Goal: Check status

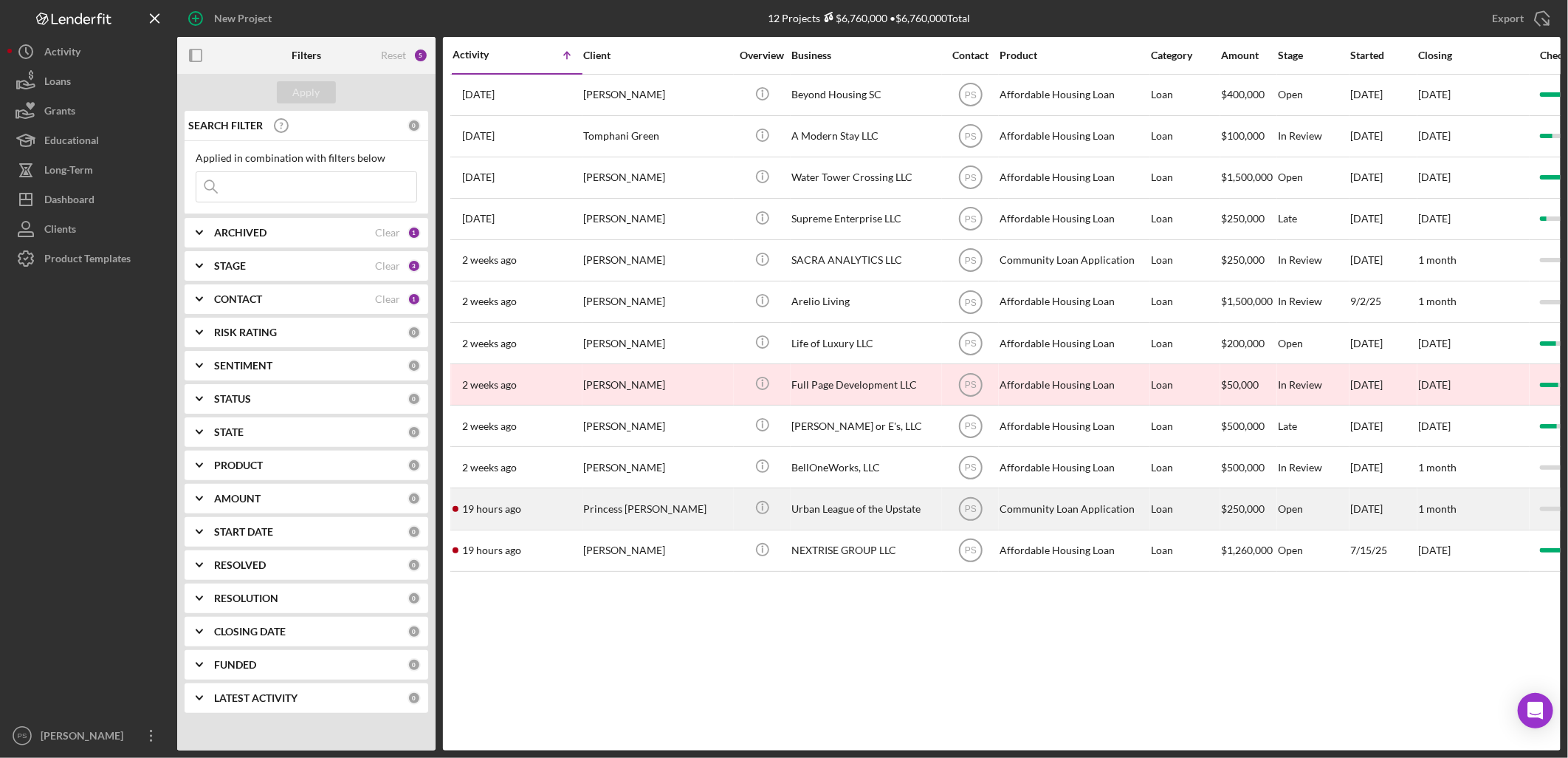
click at [790, 512] on td "Urban League of the Upstate" at bounding box center [866, 509] width 151 height 41
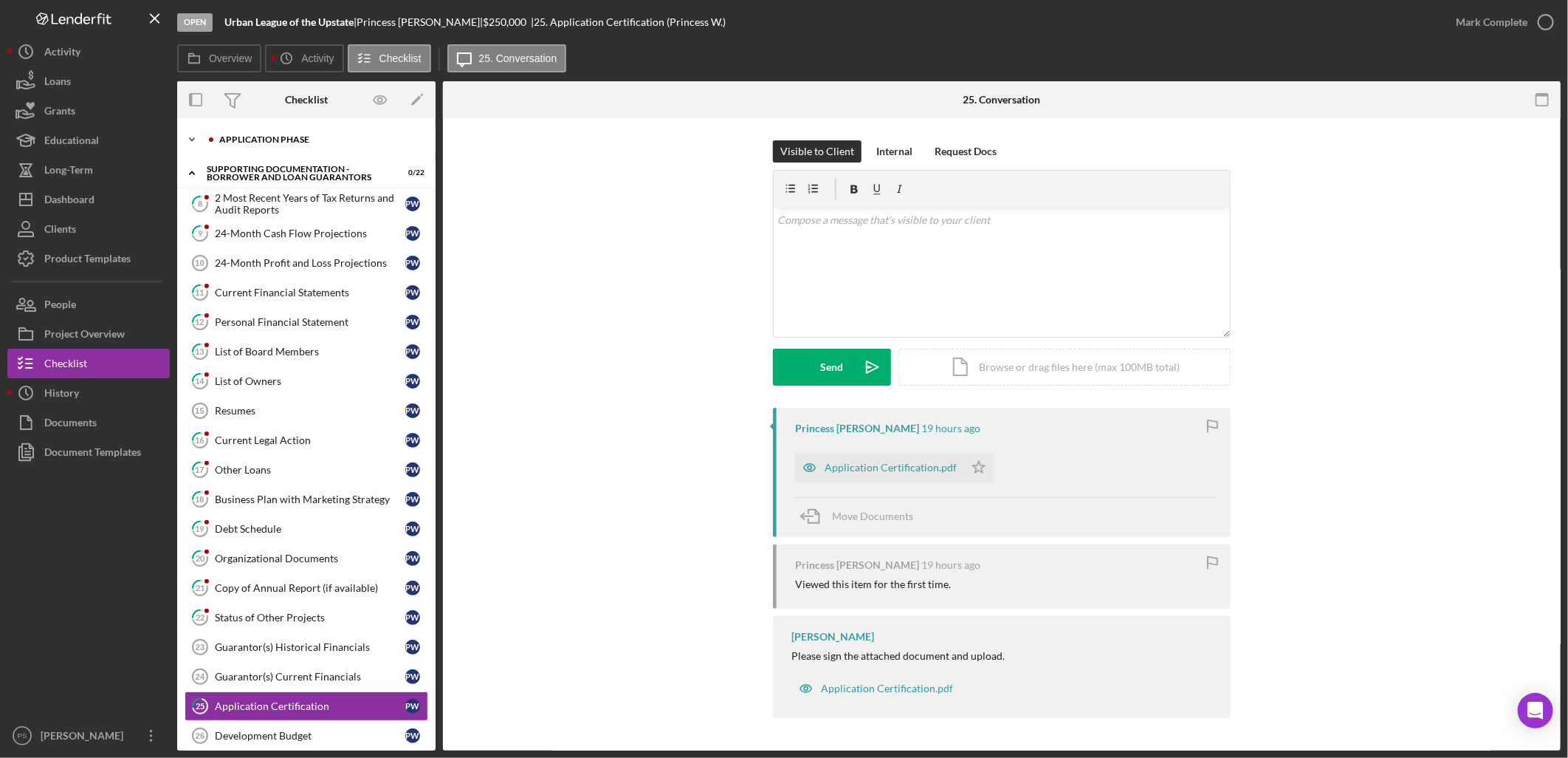
click at [188, 138] on icon "Icon/Expander" at bounding box center [192, 139] width 30 height 30
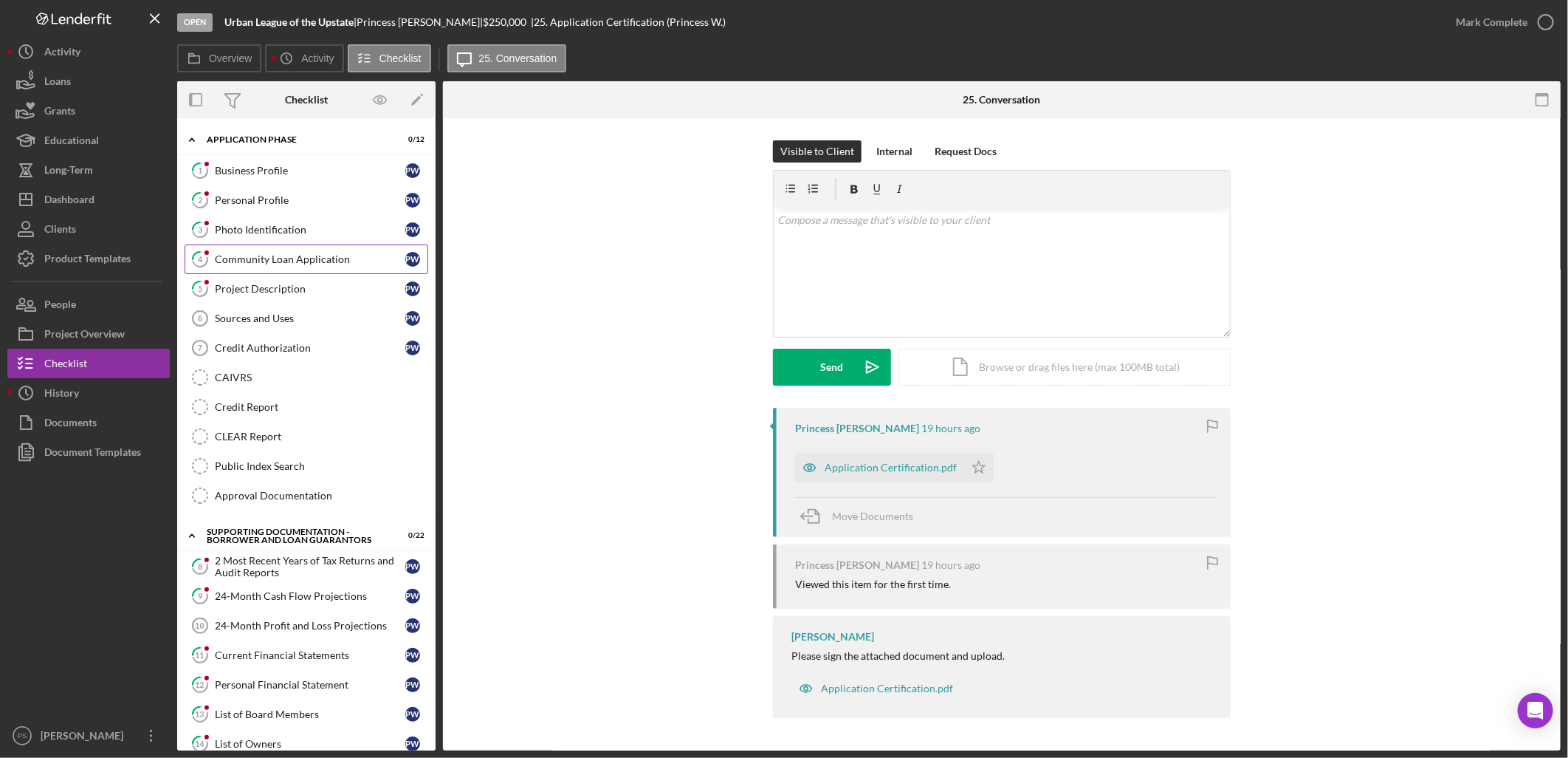
click at [333, 254] on div "Community Loan Application" at bounding box center [310, 259] width 190 height 11
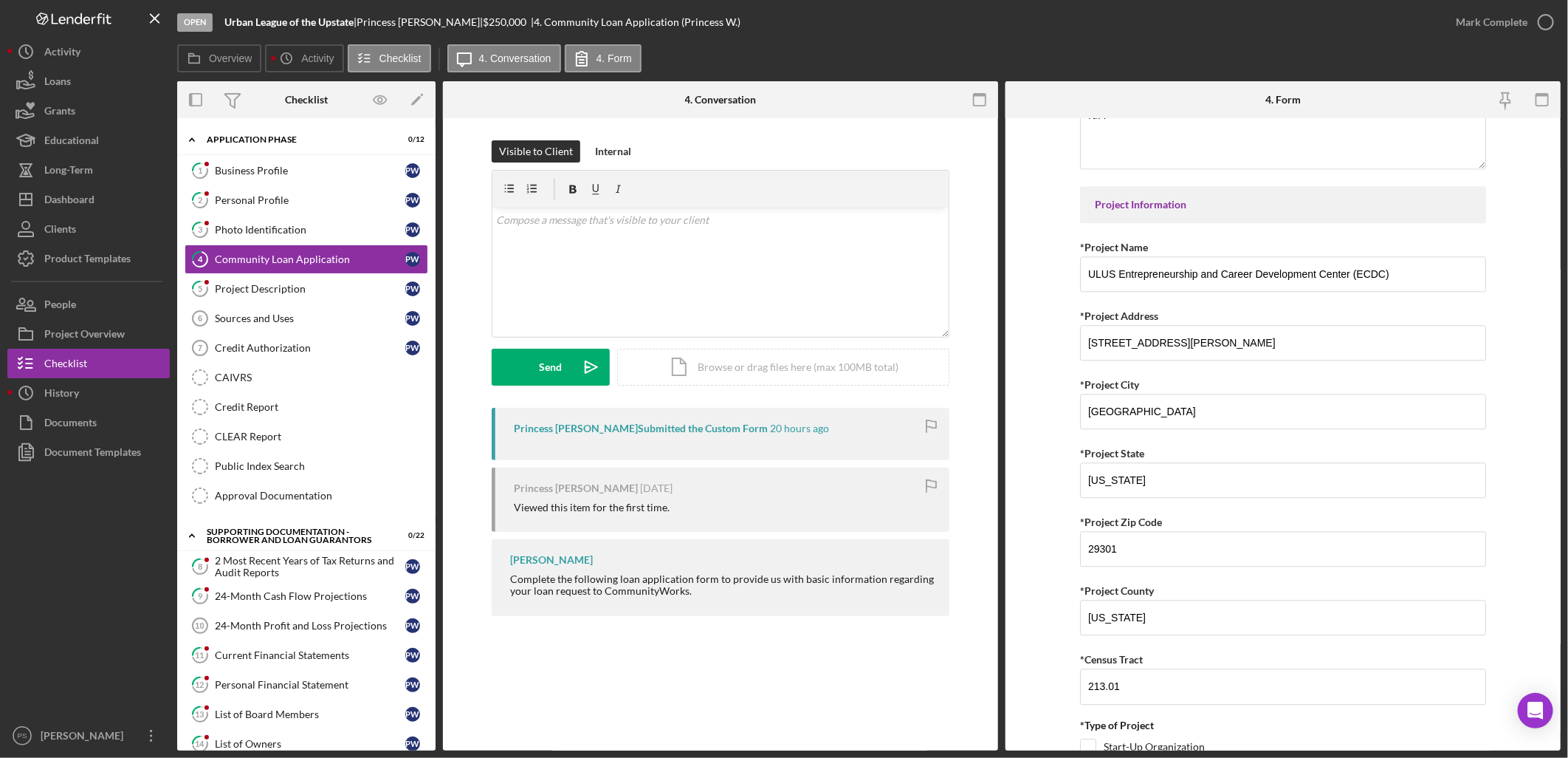
scroll to position [2242, 0]
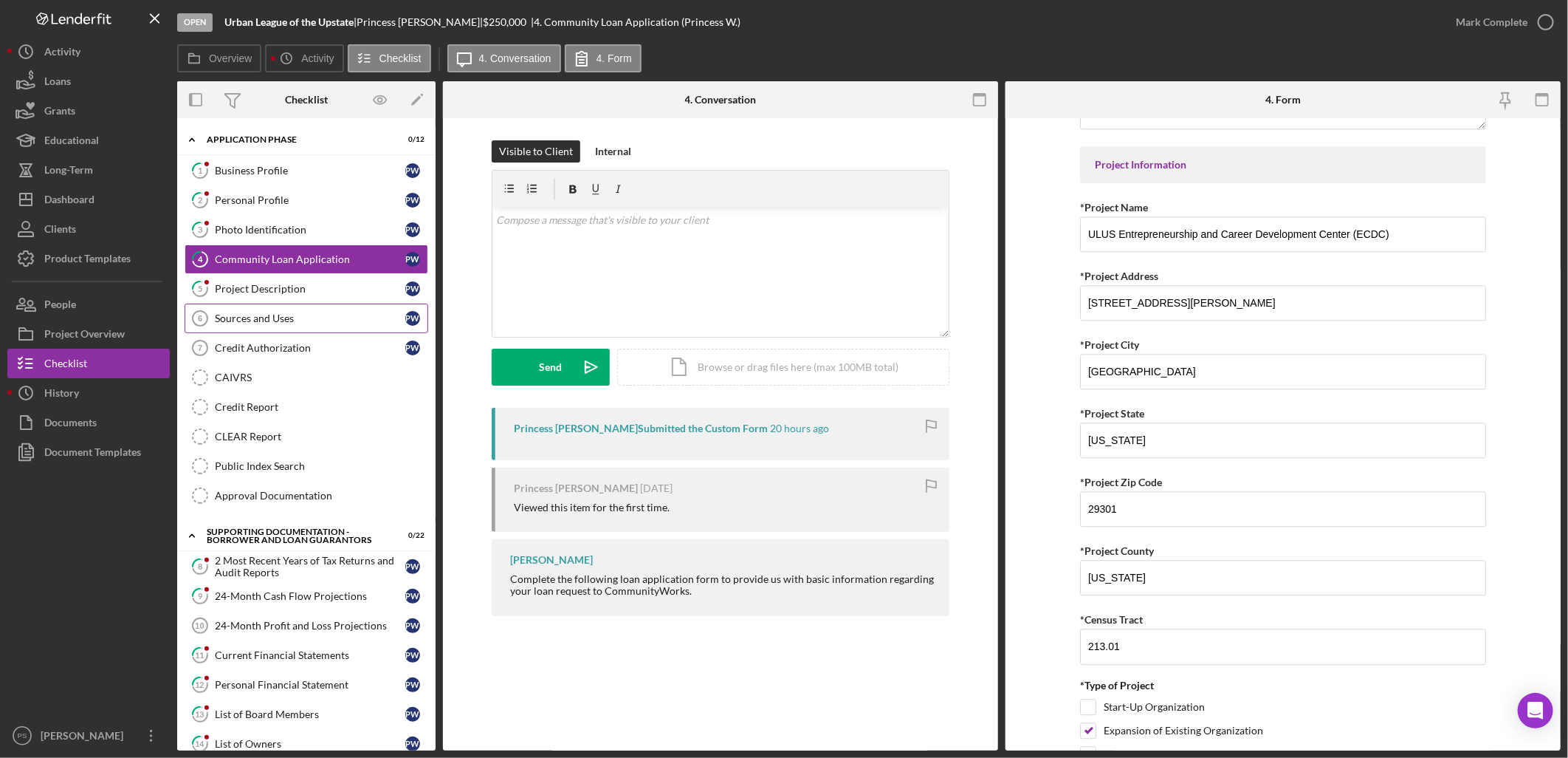
click at [285, 318] on div "Sources and Uses" at bounding box center [310, 317] width 190 height 11
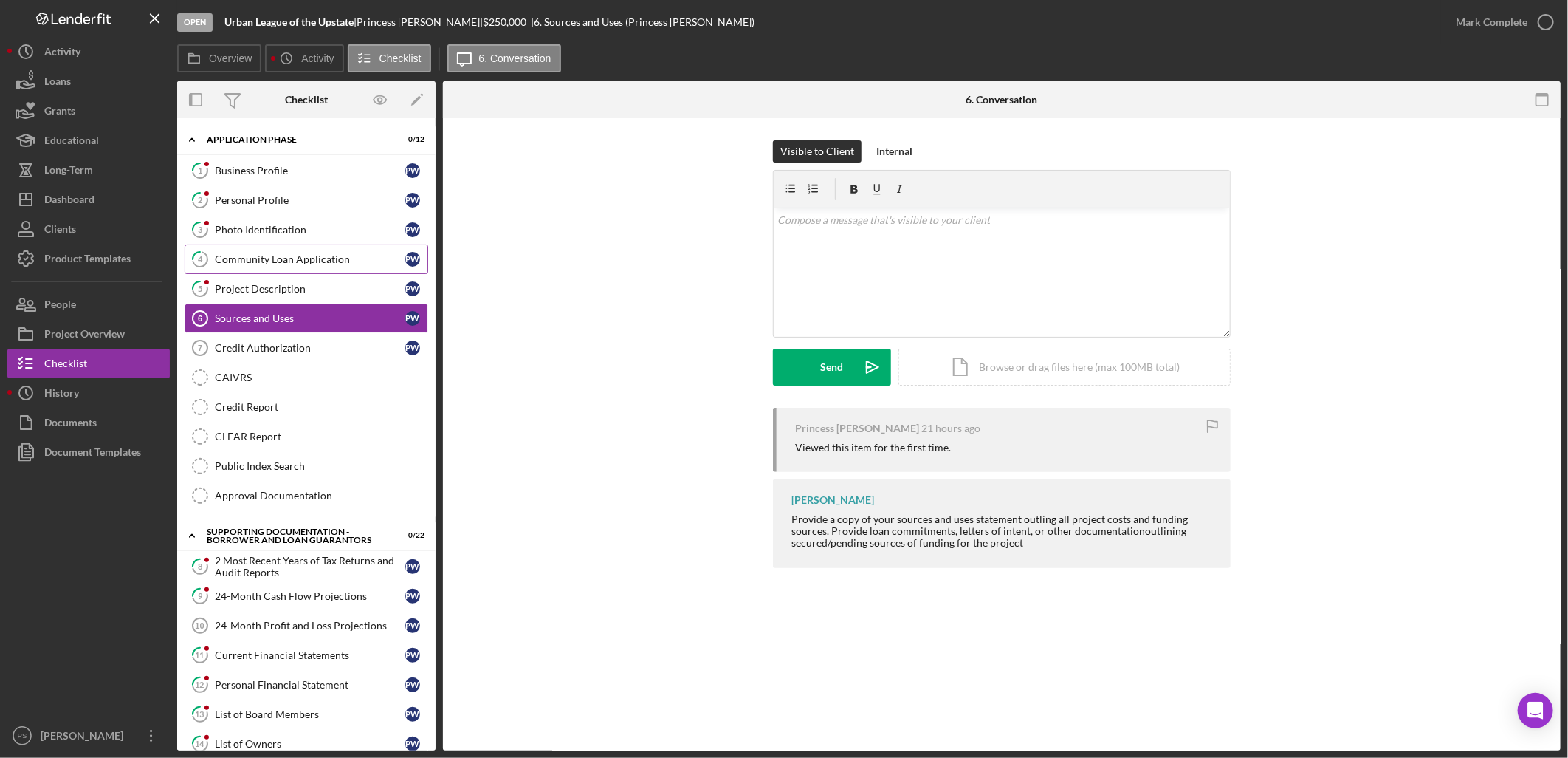
click at [315, 261] on div "Community Loan Application" at bounding box center [310, 259] width 190 height 11
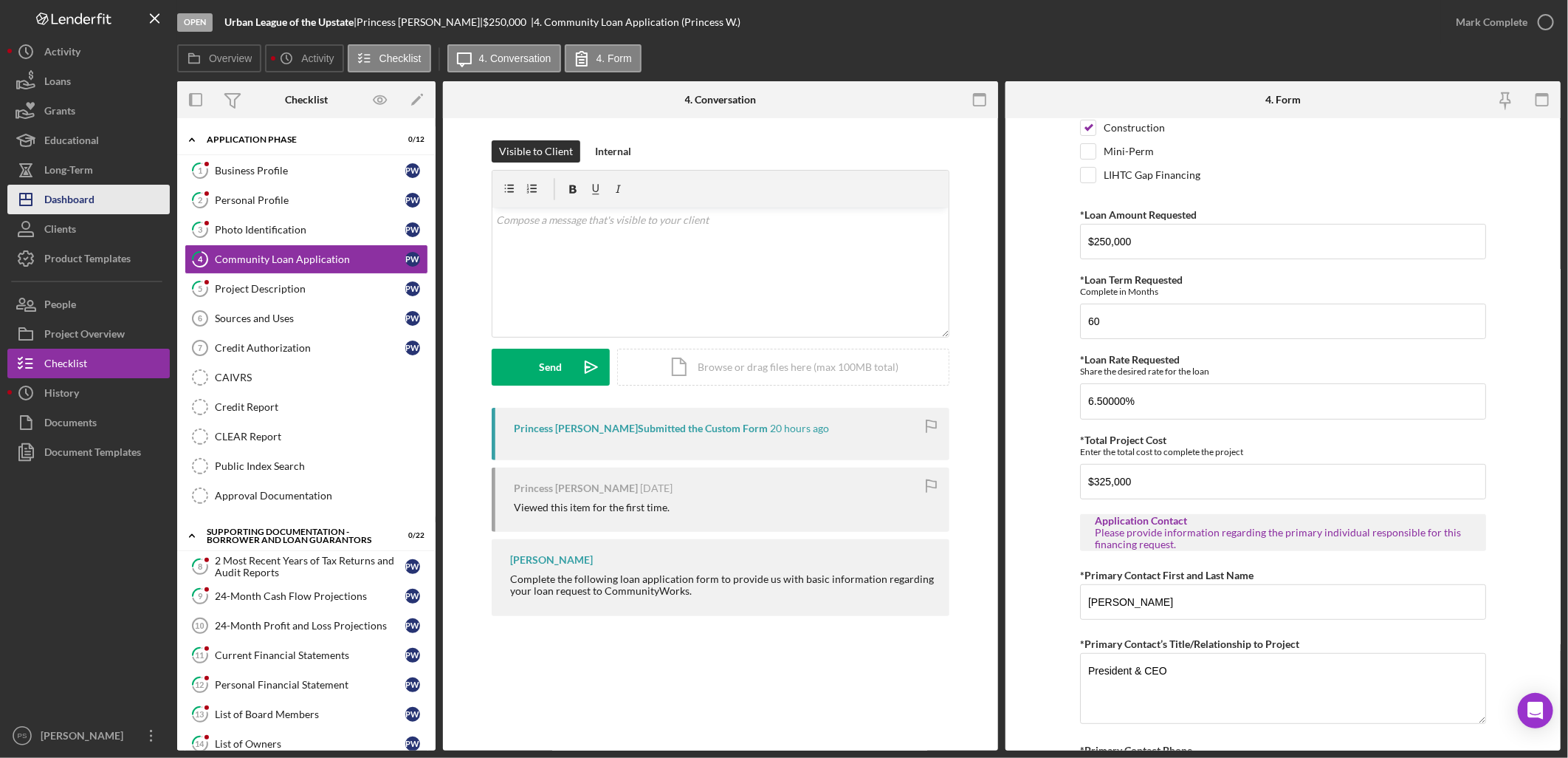
click at [103, 193] on button "Icon/Dashboard Dashboard" at bounding box center [89, 199] width 162 height 30
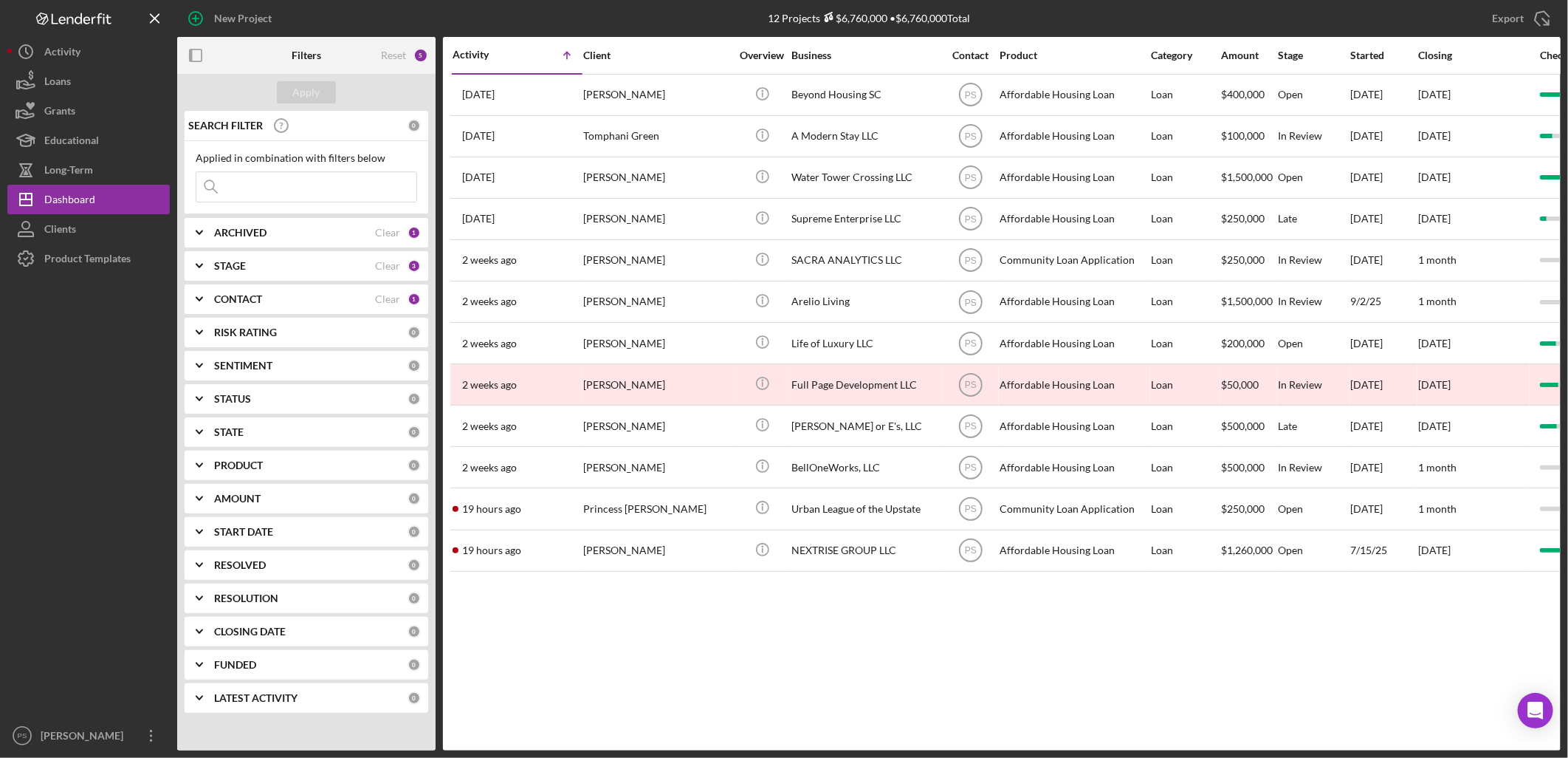
click at [485, 49] on div "Activity" at bounding box center [485, 54] width 65 height 11
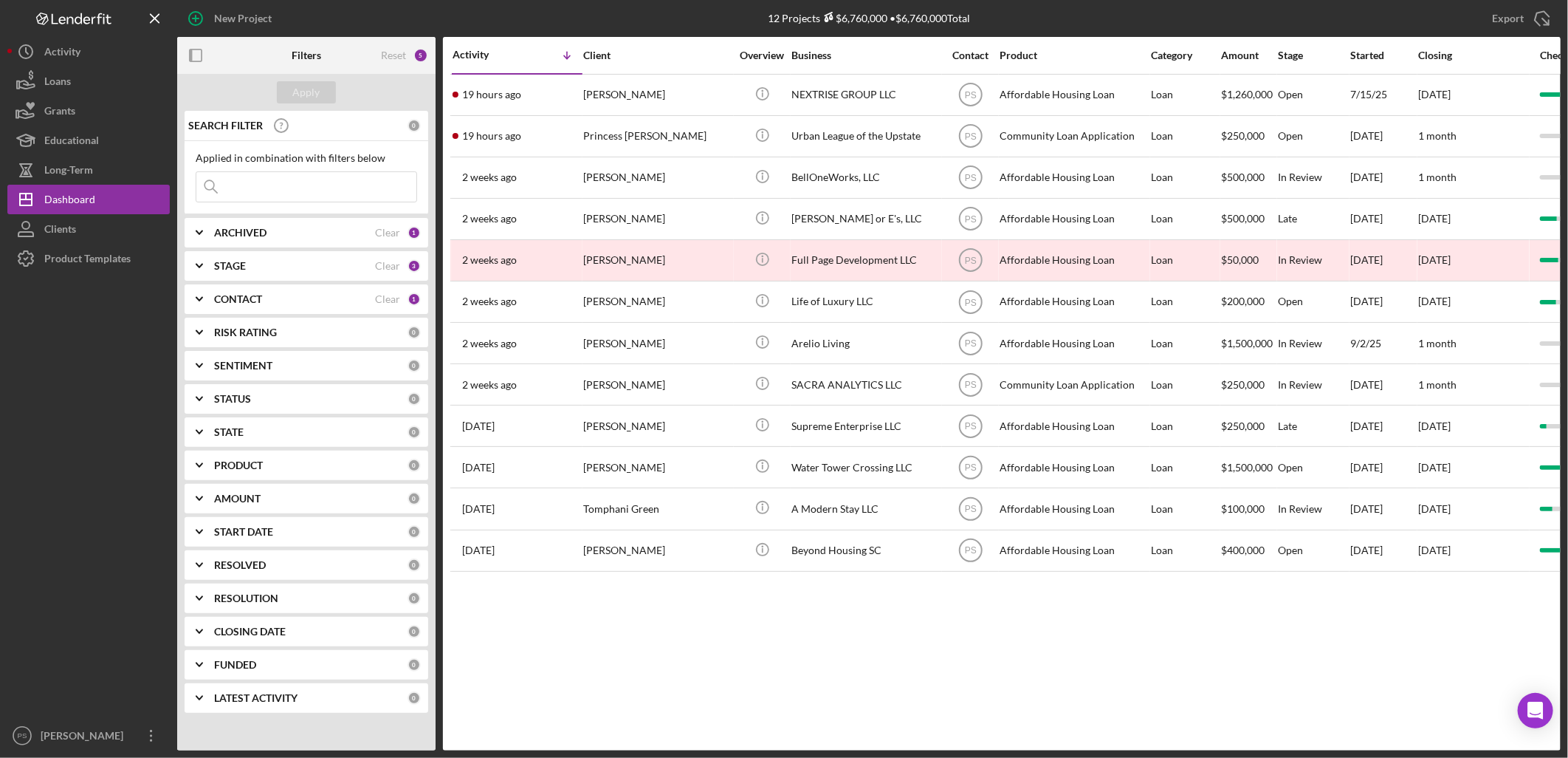
click at [670, 673] on div "Activity Icon/Table Sort Arrow Client Overview Business Contact Product Categor…" at bounding box center [1002, 393] width 1118 height 714
